Goal: Entertainment & Leisure: Consume media (video, audio)

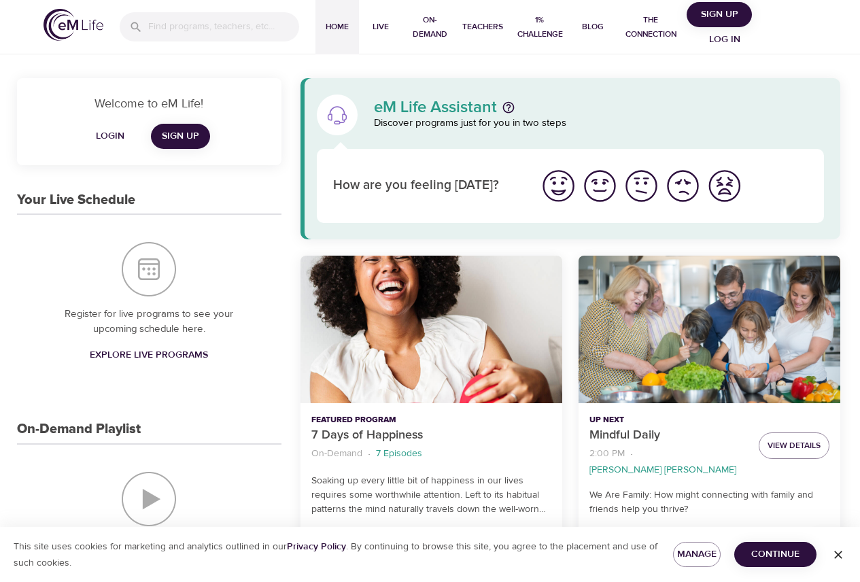
click at [726, 40] on span "Log in" at bounding box center [725, 39] width 54 height 17
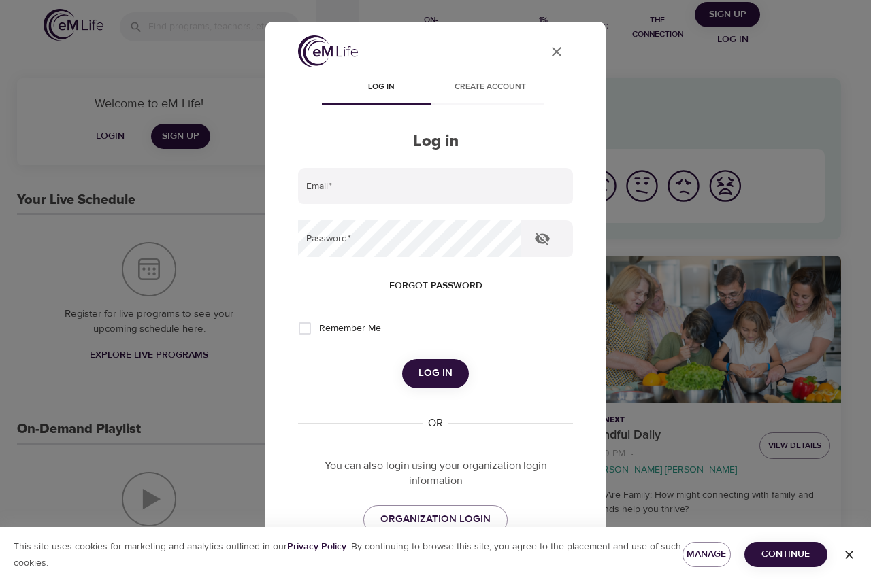
type input "[PERSON_NAME][EMAIL_ADDRESS][PERSON_NAME][DOMAIN_NAME]"
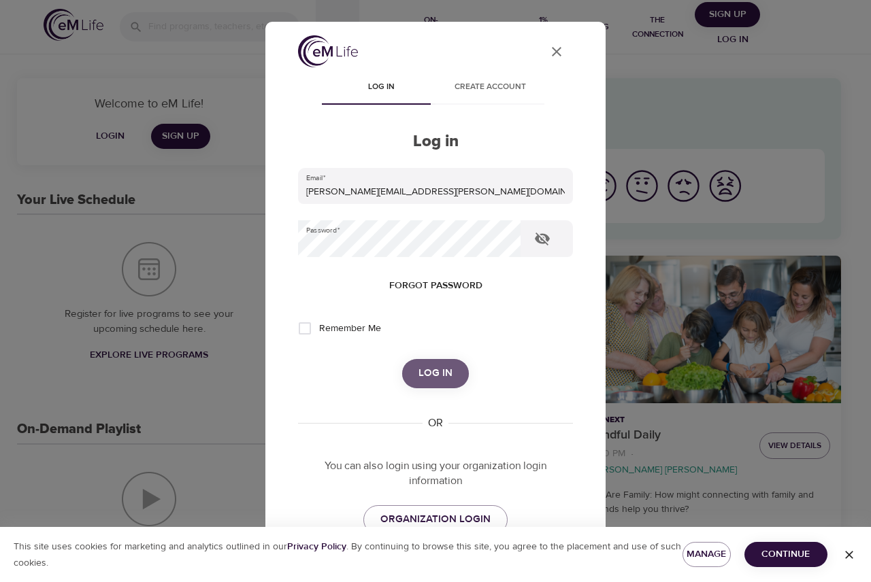
click at [418, 374] on span "Log in" at bounding box center [435, 374] width 34 height 18
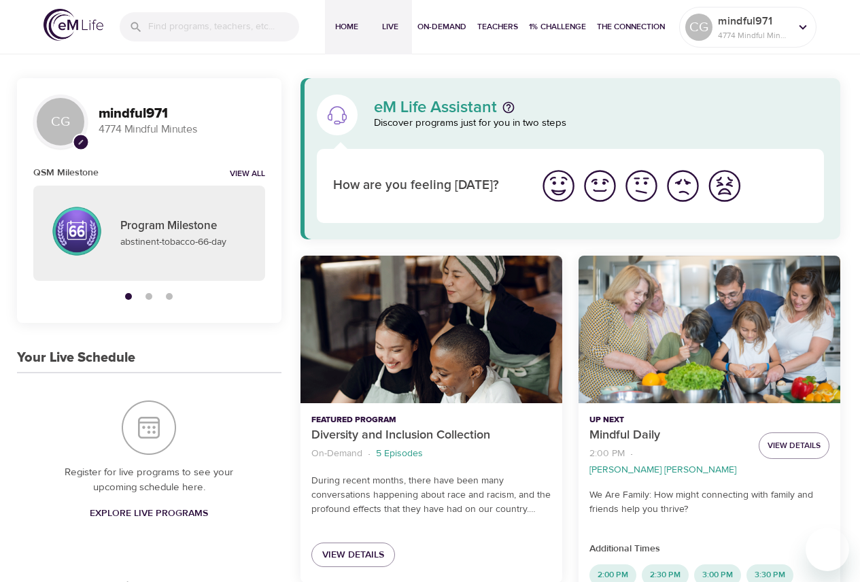
click at [389, 25] on span "Live" at bounding box center [390, 27] width 33 height 14
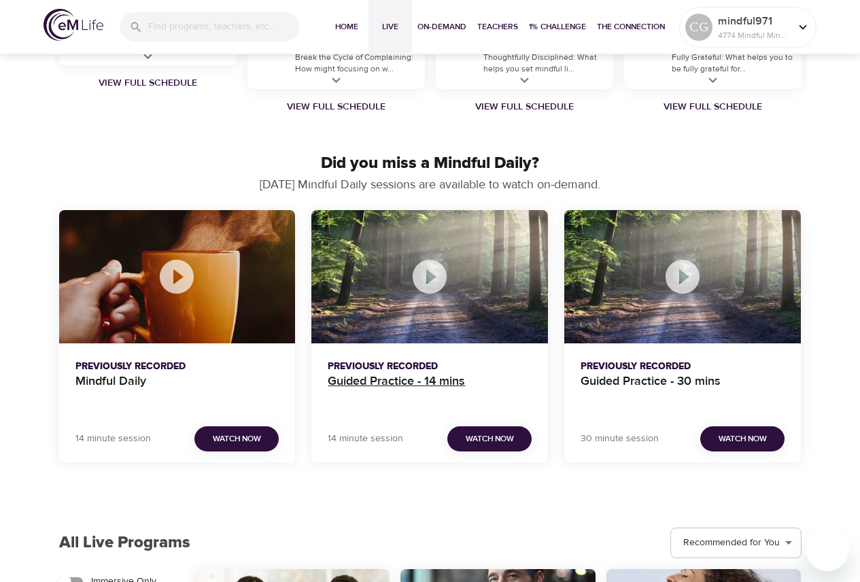
scroll to position [1199, 0]
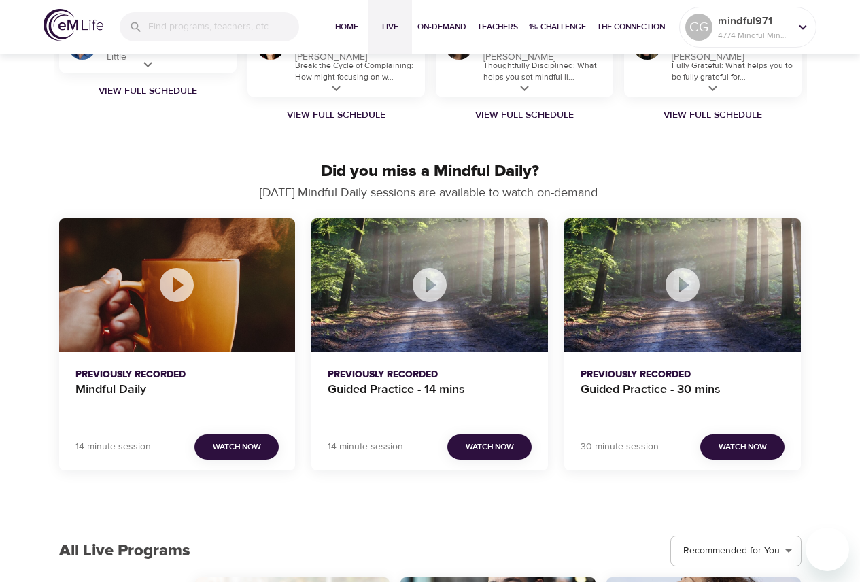
click at [180, 294] on icon "Mindful Daily" at bounding box center [177, 285] width 34 height 34
